Goal: Task Accomplishment & Management: Manage account settings

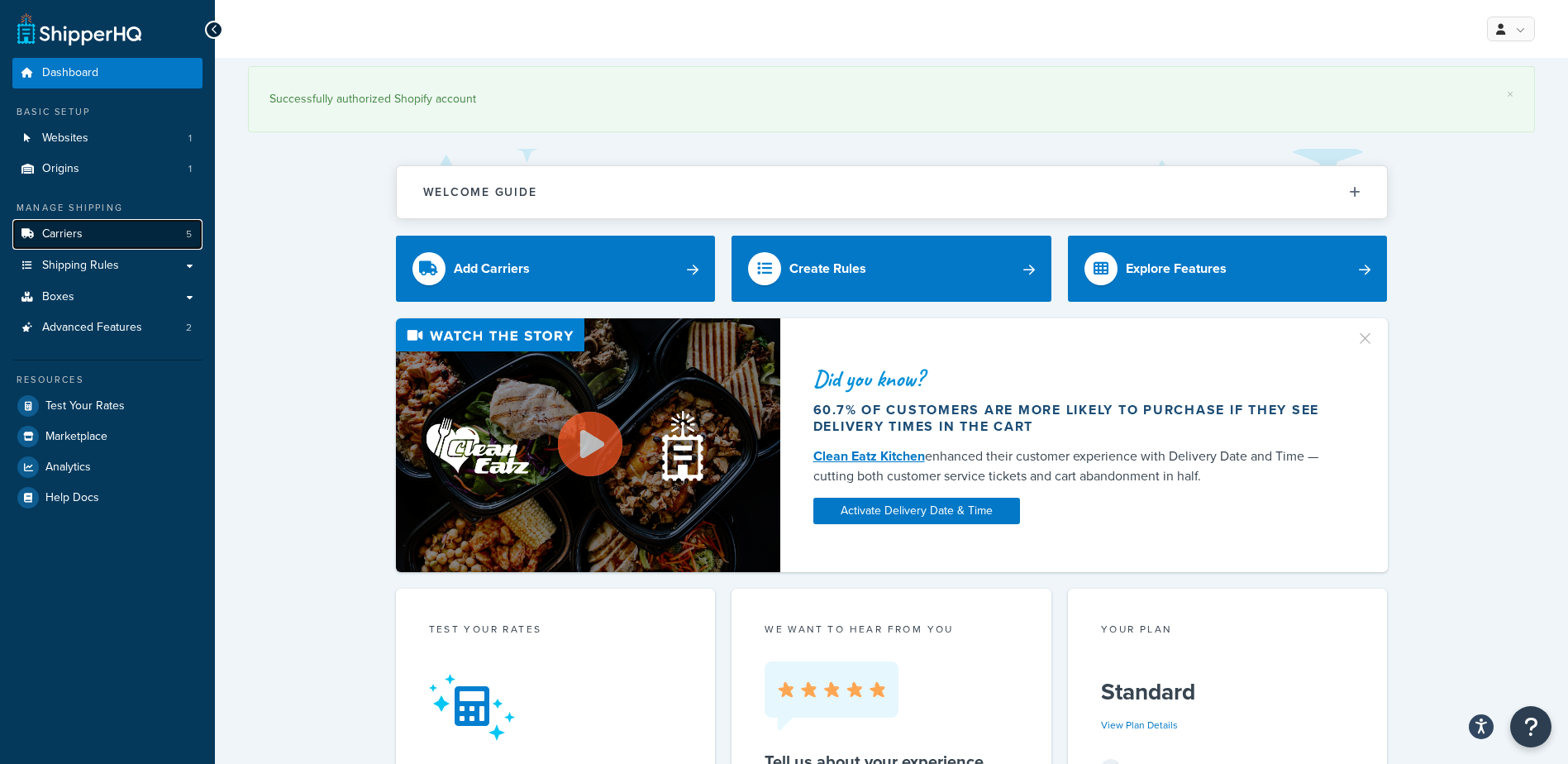
click at [79, 229] on span "Carriers" at bounding box center [62, 234] width 40 height 14
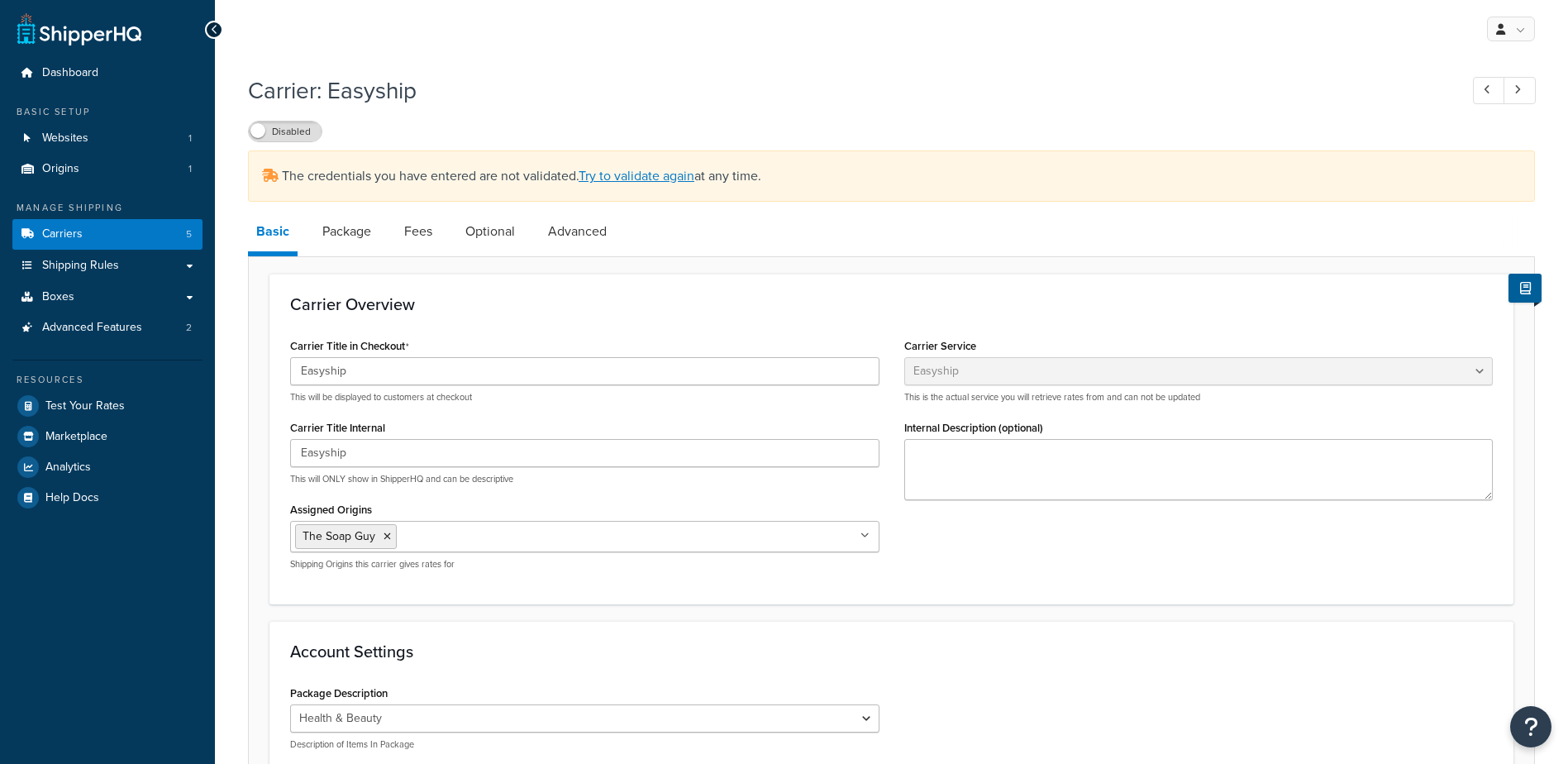
select select "easyship"
select select "health_beauty"
click at [638, 172] on link "Try to validate again" at bounding box center [636, 176] width 116 height 19
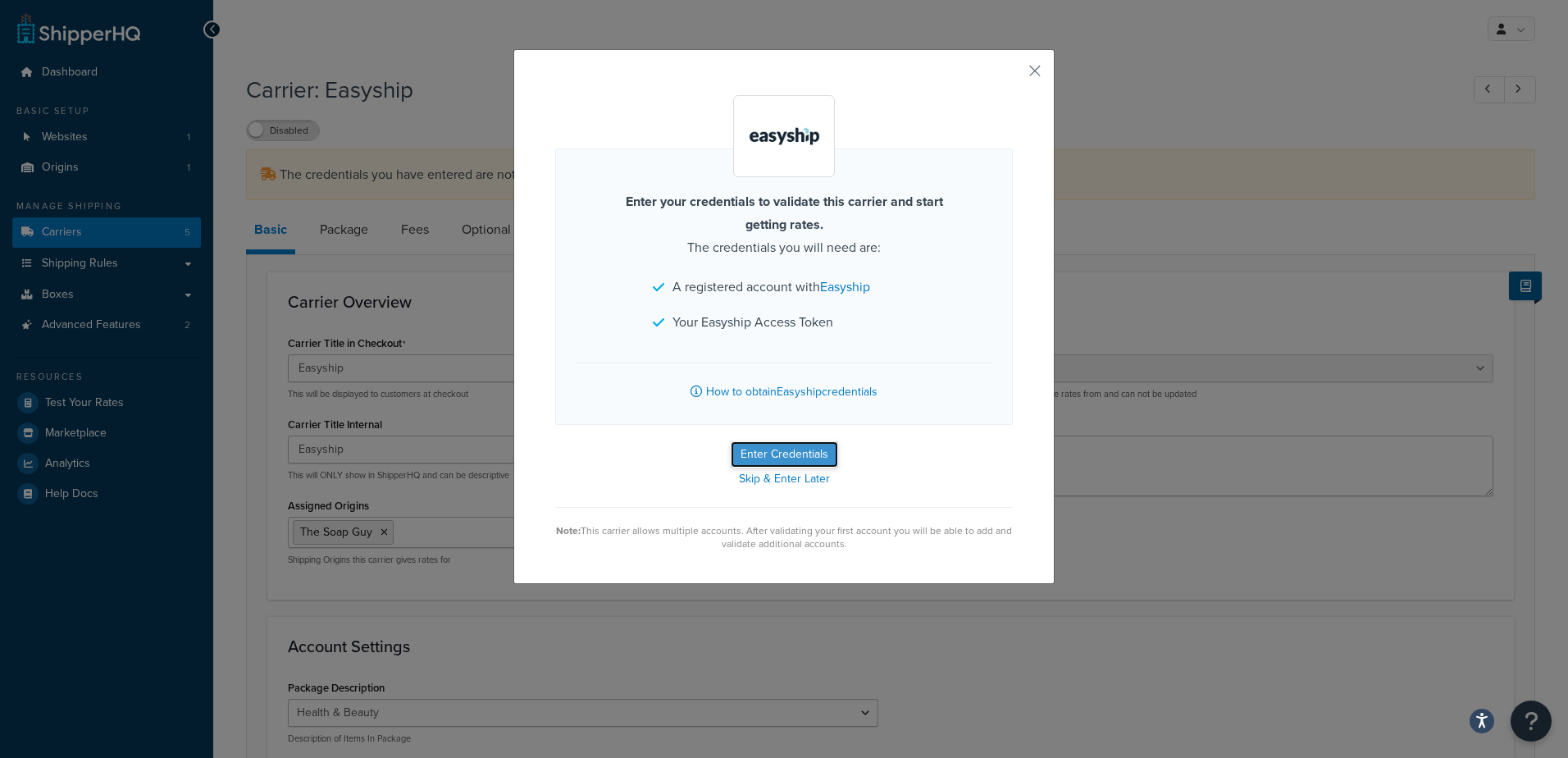
click at [752, 450] on button "Enter Credentials" at bounding box center [784, 454] width 107 height 27
select select "health_beauty"
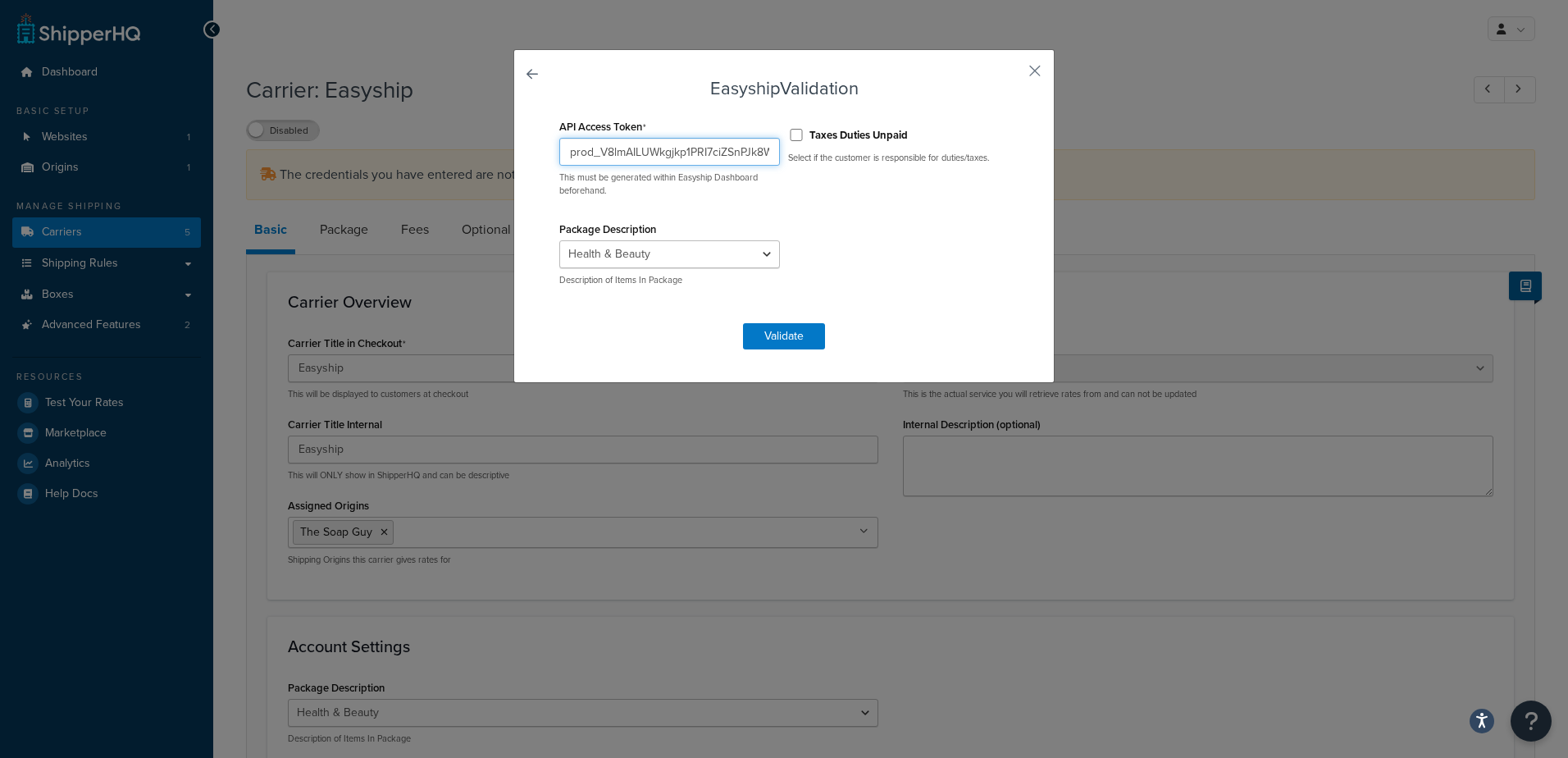
click at [569, 148] on input "prod_V8lmAILUWkgjkp1PRI7ciZSnPJk8WGzAhYoiWd3oTt0=" at bounding box center [670, 151] width 221 height 28
paste input "2oFlAdkTF5k8M9zAG6qbTUFrwI89uxR3FJqqEbQQw4M"
type input "prod_2oFlAdkTF5k8M9zAG6qbTUFrwI89uxR3FJqqEbQQw4M="
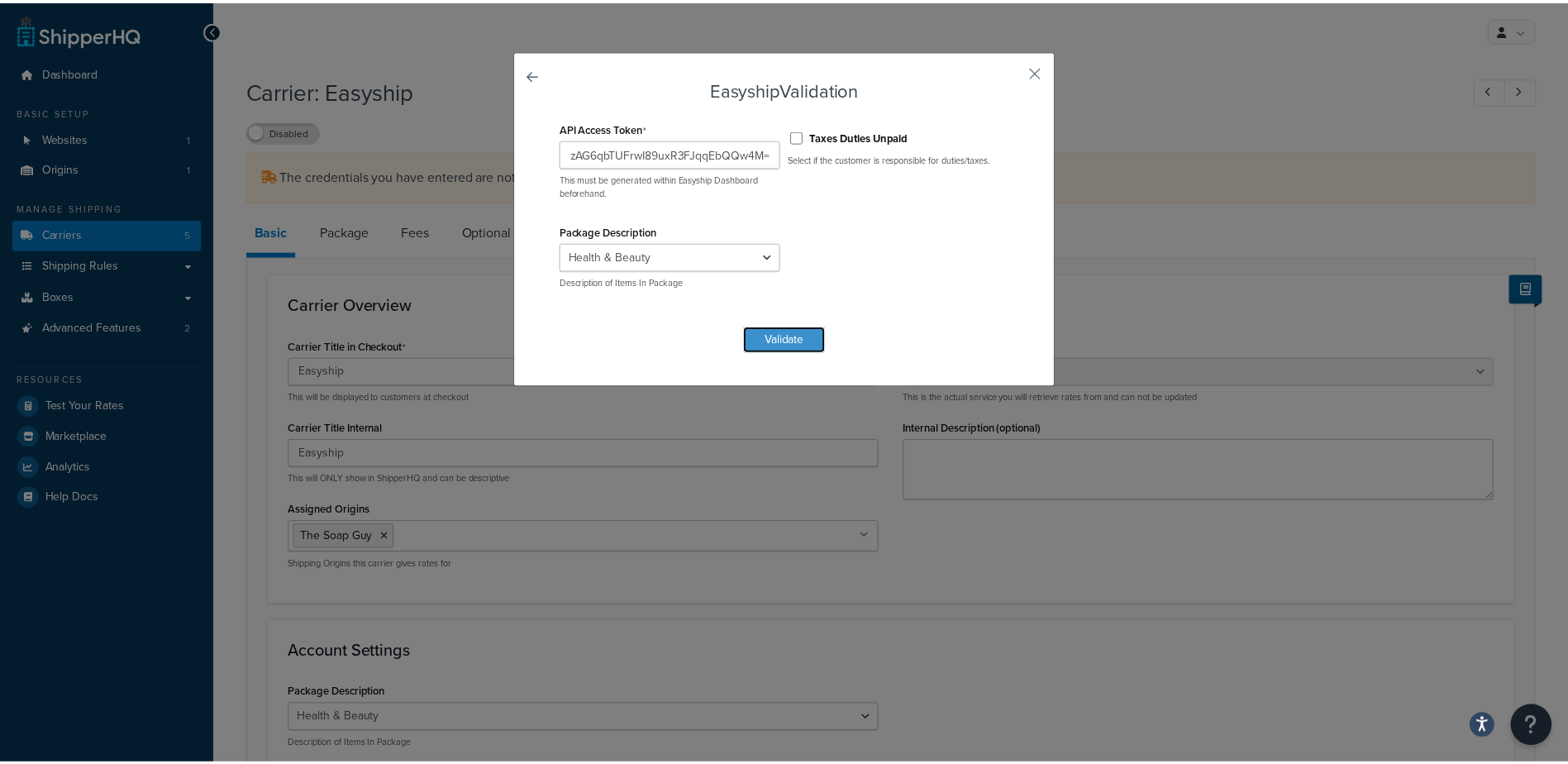
scroll to position [0, 0]
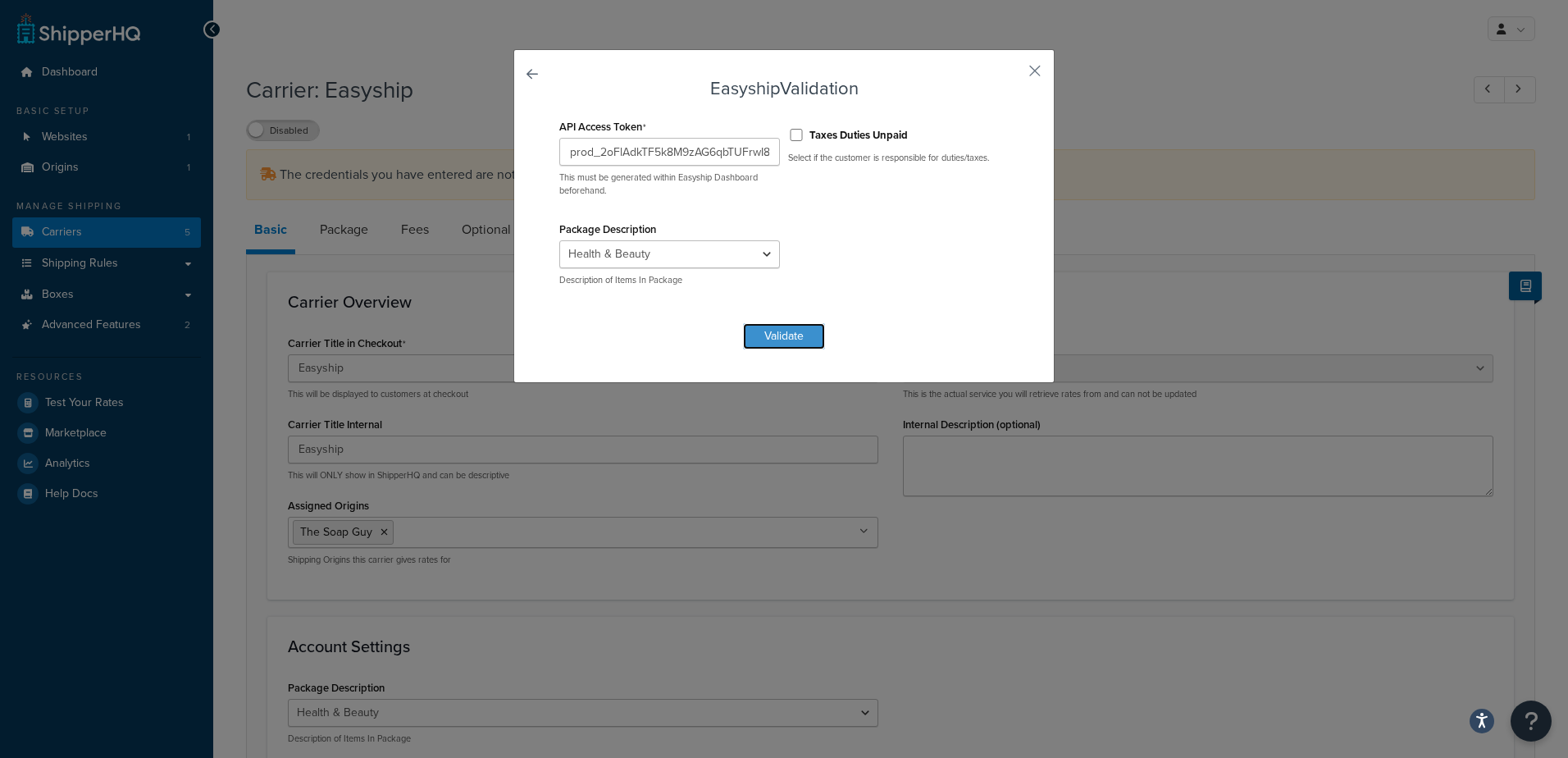
click at [768, 342] on button "Validate" at bounding box center [784, 337] width 82 height 27
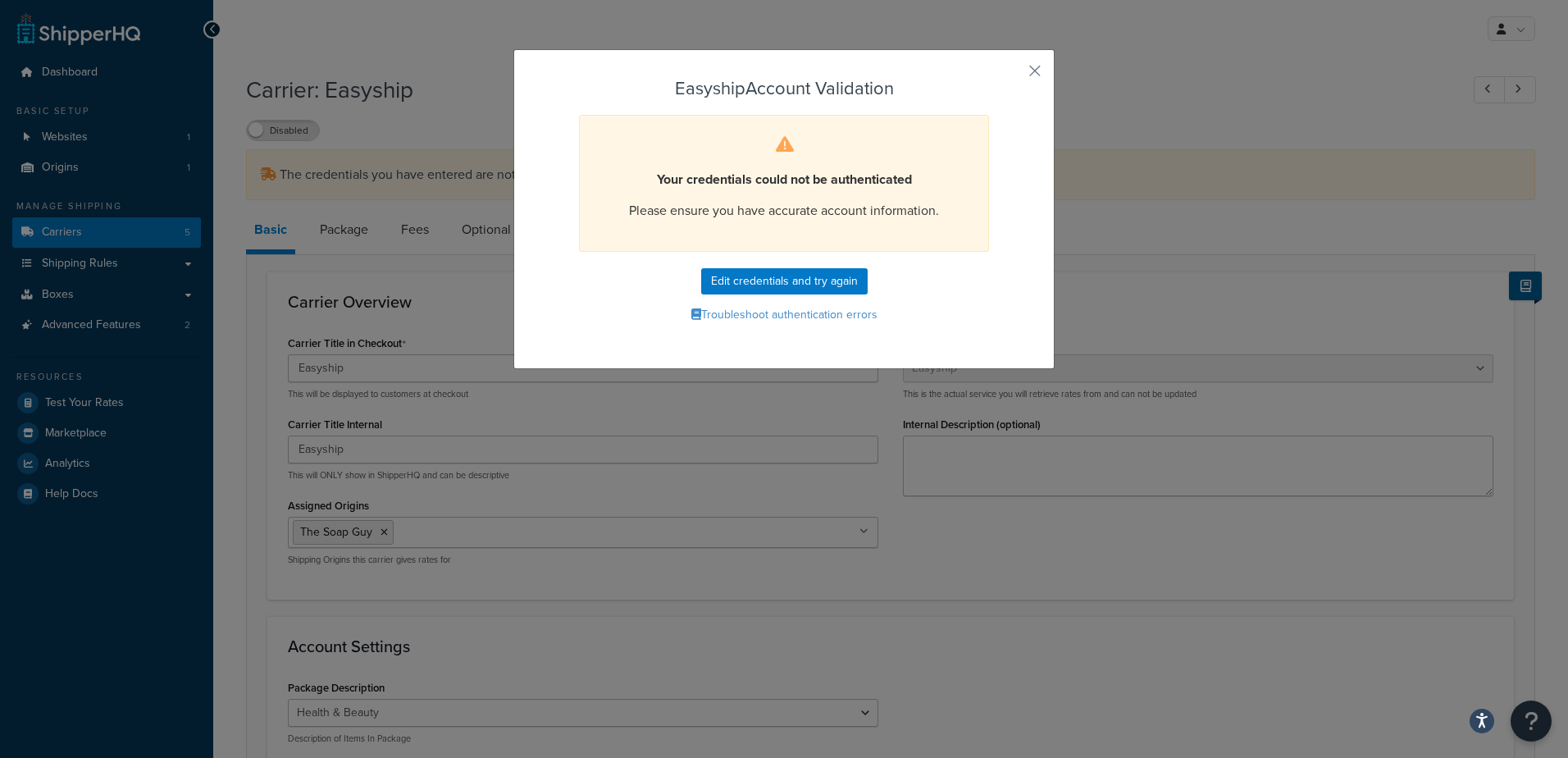
drag, startPoint x: 1117, startPoint y: 283, endPoint x: 1103, endPoint y: 260, distance: 26.9
click at [1117, 282] on div "Easyship Account Validation Your credentials could not be authenticated Please …" at bounding box center [784, 379] width 1568 height 758
click at [1013, 79] on button "button" at bounding box center [1010, 77] width 4 height 4
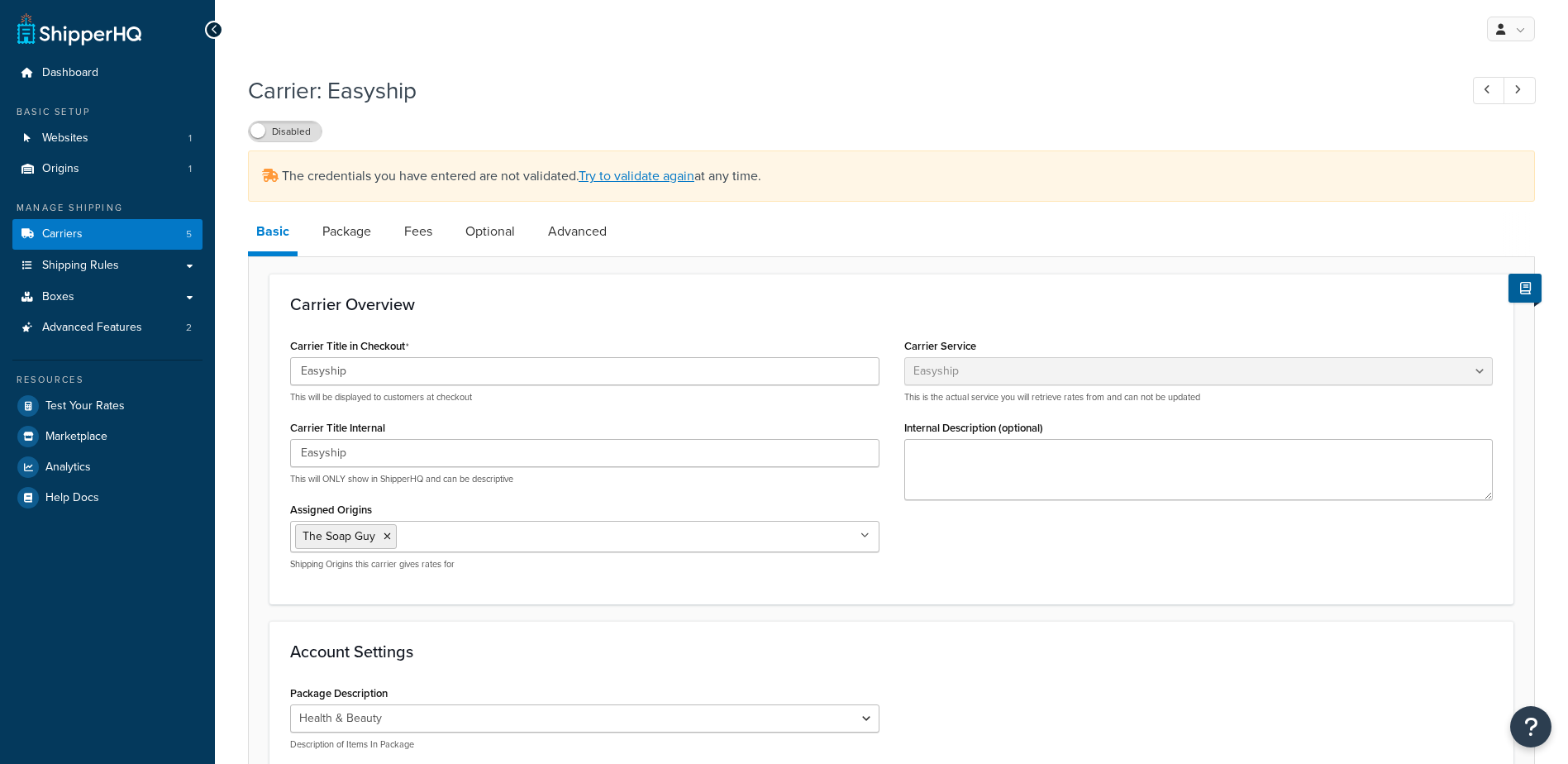
select select "easyship"
select select "health_beauty"
